Goal: Information Seeking & Learning: Learn about a topic

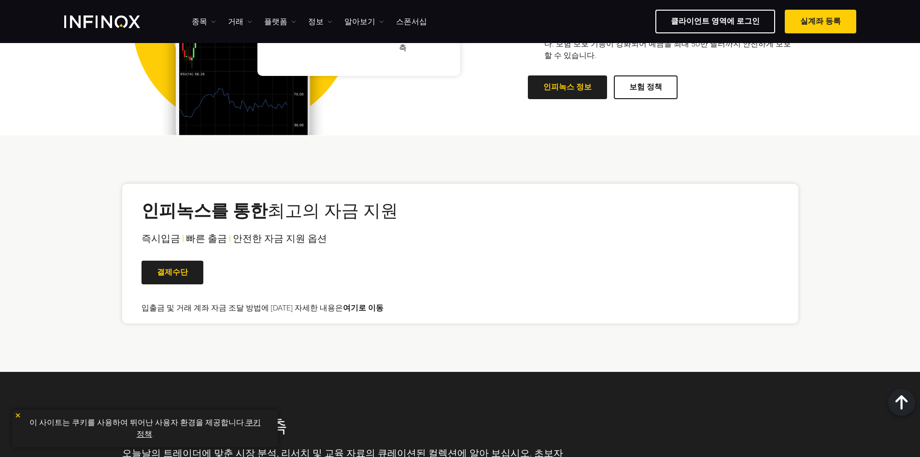
scroll to position [1823, 0]
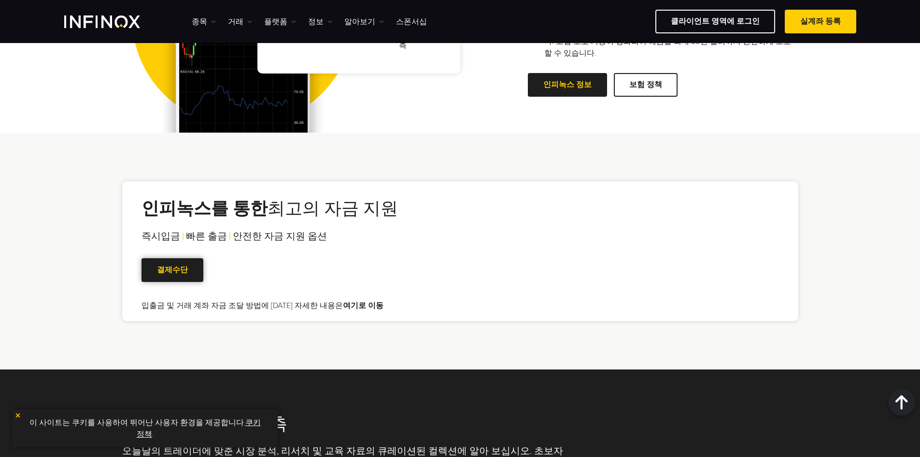
click at [172, 270] on span at bounding box center [172, 270] width 0 height 0
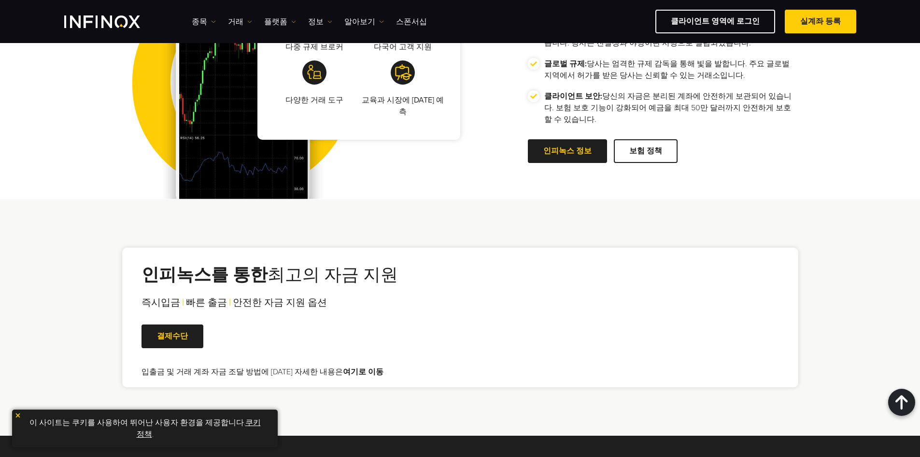
scroll to position [1630, 0]
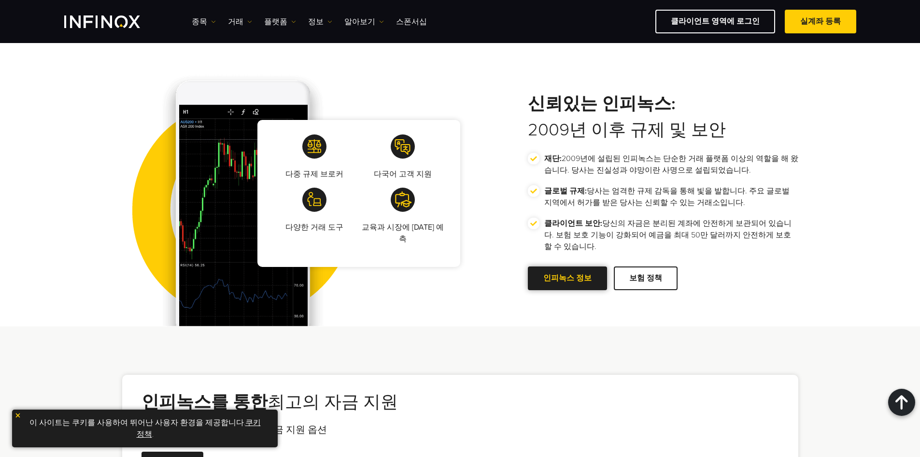
click at [569, 266] on link "인피녹스 정보" at bounding box center [567, 278] width 79 height 24
click at [567, 269] on link "인피녹스 정보" at bounding box center [567, 278] width 79 height 24
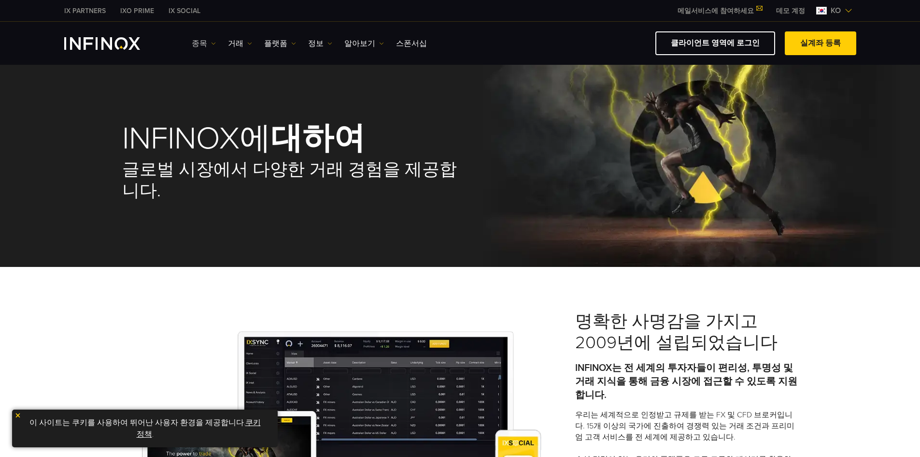
click at [206, 46] on link "종목" at bounding box center [204, 44] width 24 height 12
click at [227, 96] on link "상품 정보" at bounding box center [218, 95] width 52 height 21
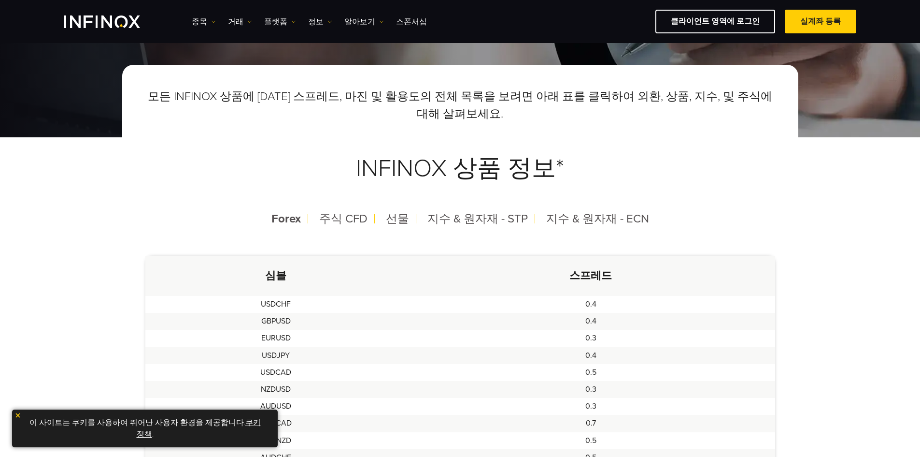
scroll to position [145, 0]
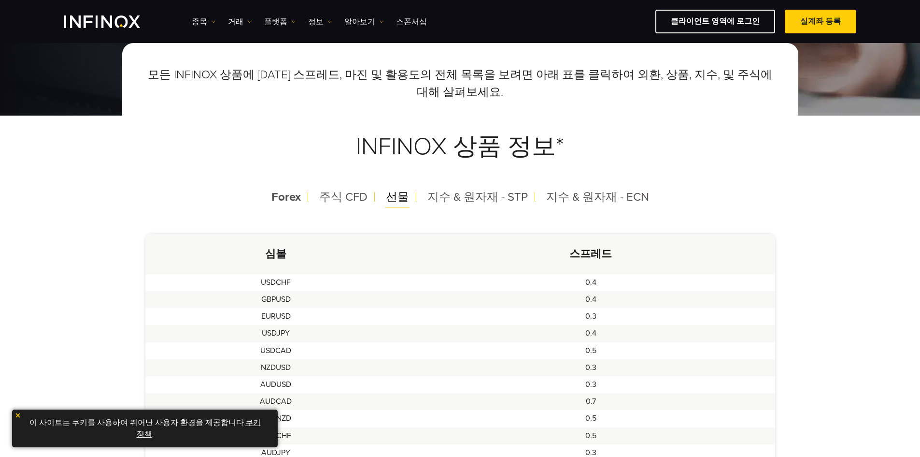
click at [405, 196] on span "선물" at bounding box center [397, 197] width 23 height 14
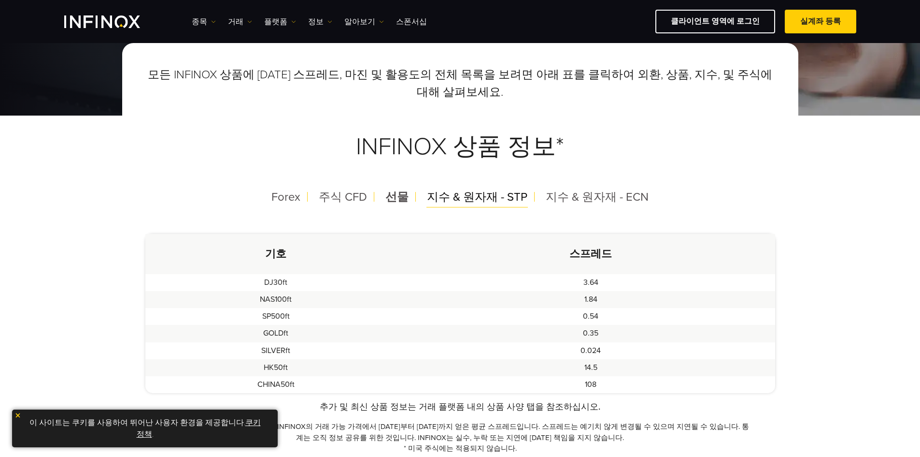
click at [471, 193] on span "지수 & 원자재 - STP" at bounding box center [477, 197] width 100 height 14
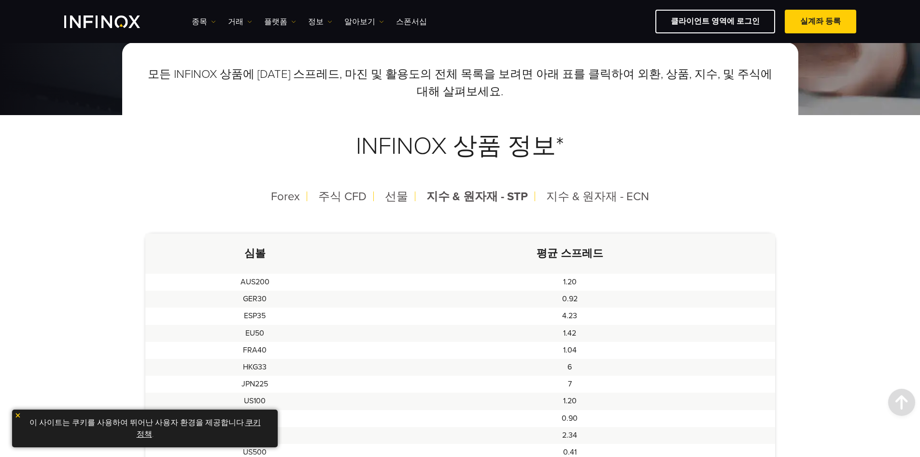
scroll to position [0, 0]
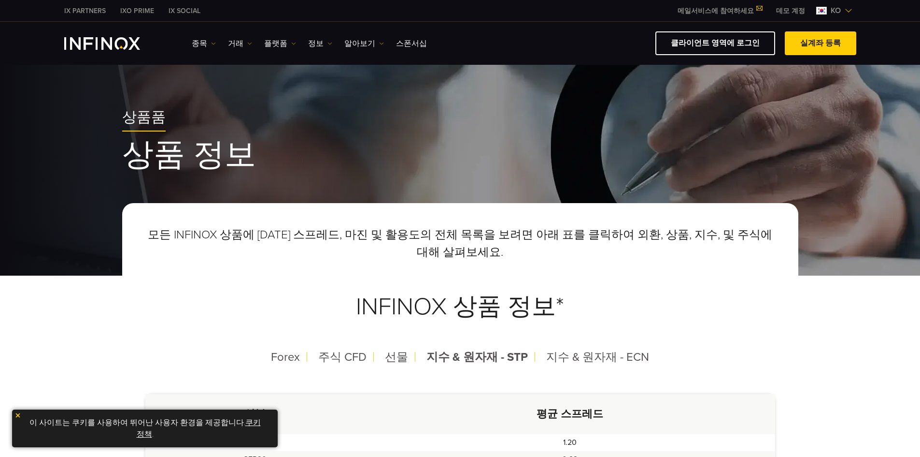
click at [124, 43] on img "INFINOX Logo" at bounding box center [102, 43] width 76 height 13
